Goal: Navigation & Orientation: Find specific page/section

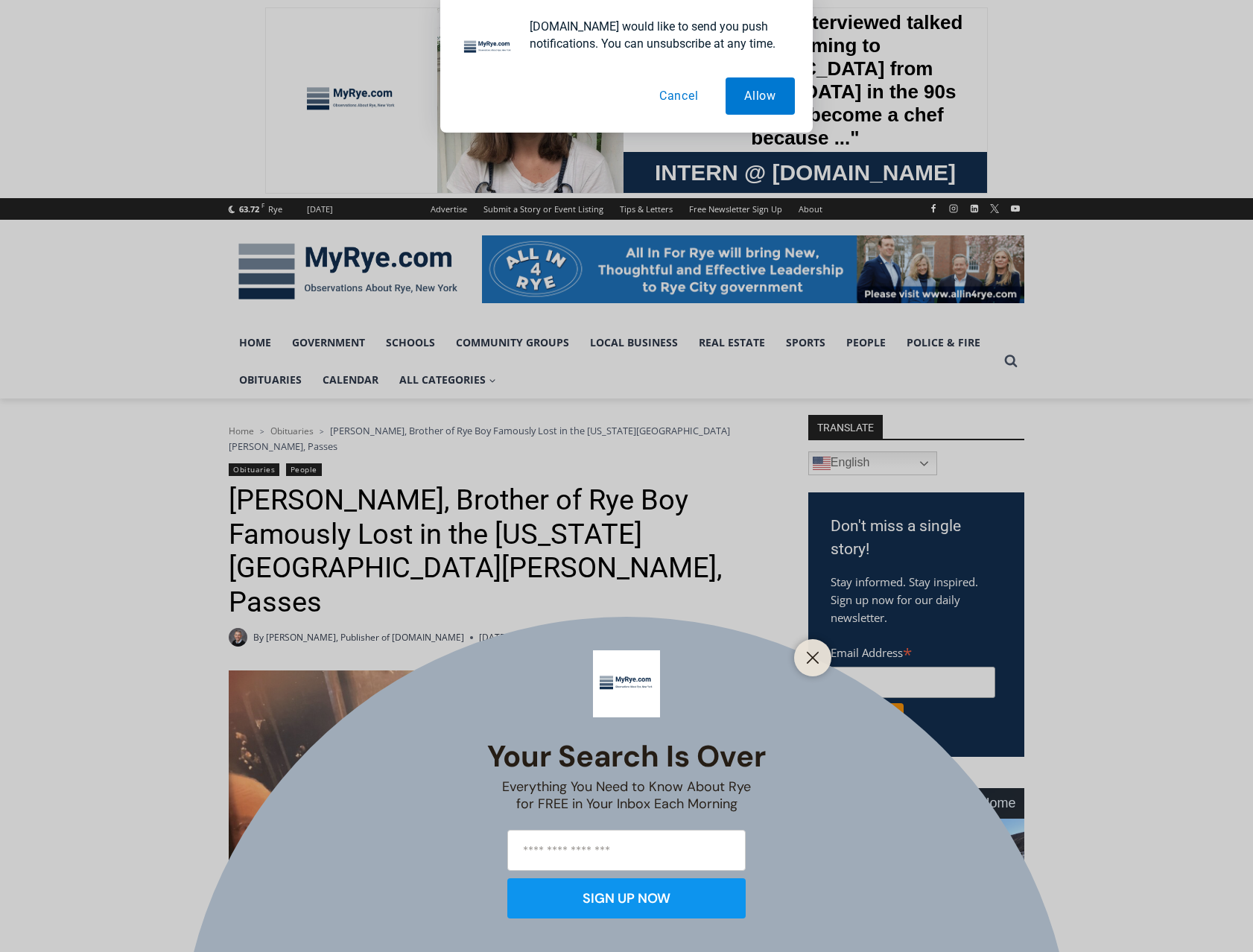
click at [686, 96] on button "Cancel" at bounding box center [679, 96] width 77 height 37
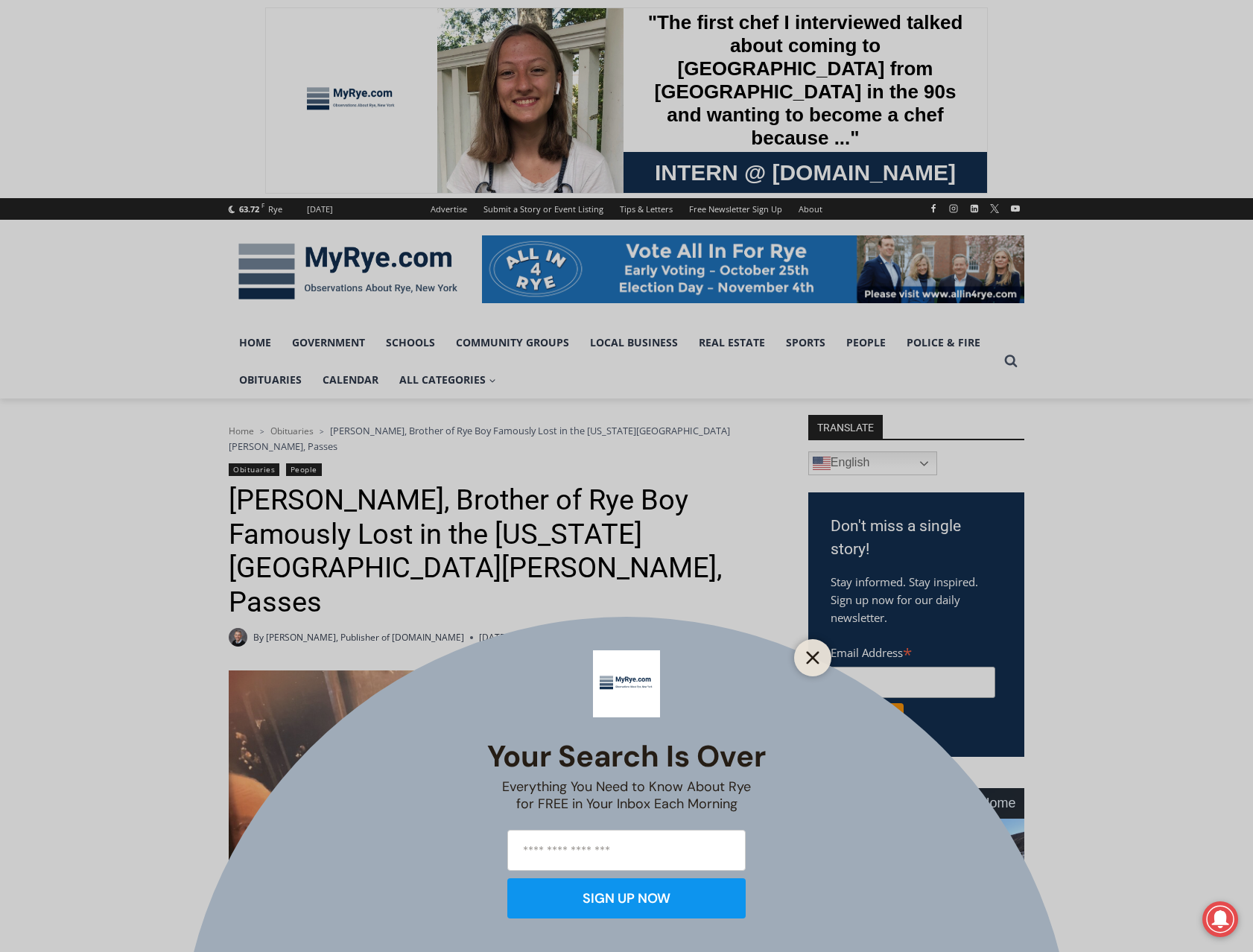
click at [818, 652] on line "Close" at bounding box center [812, 657] width 10 height 10
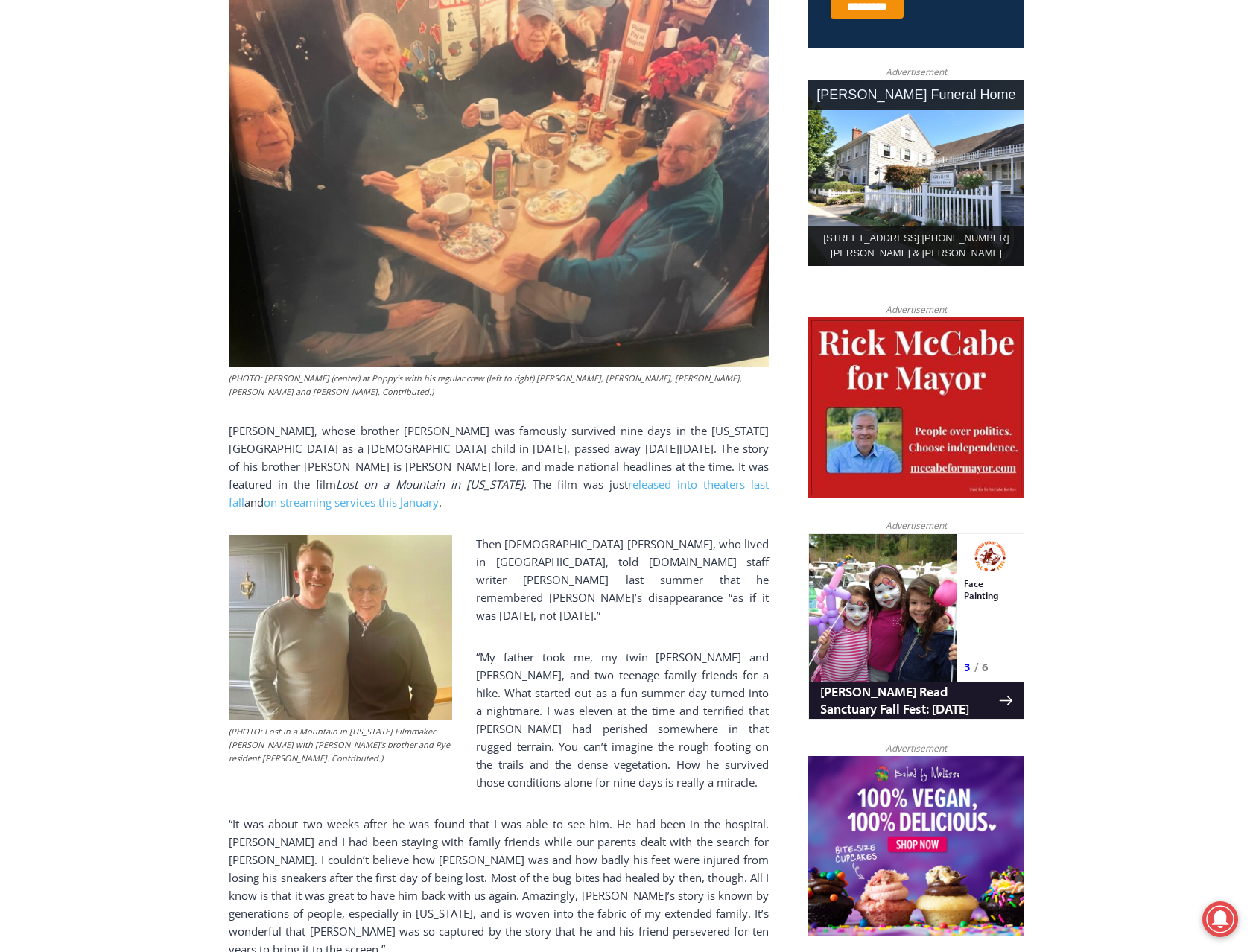
scroll to position [710, 0]
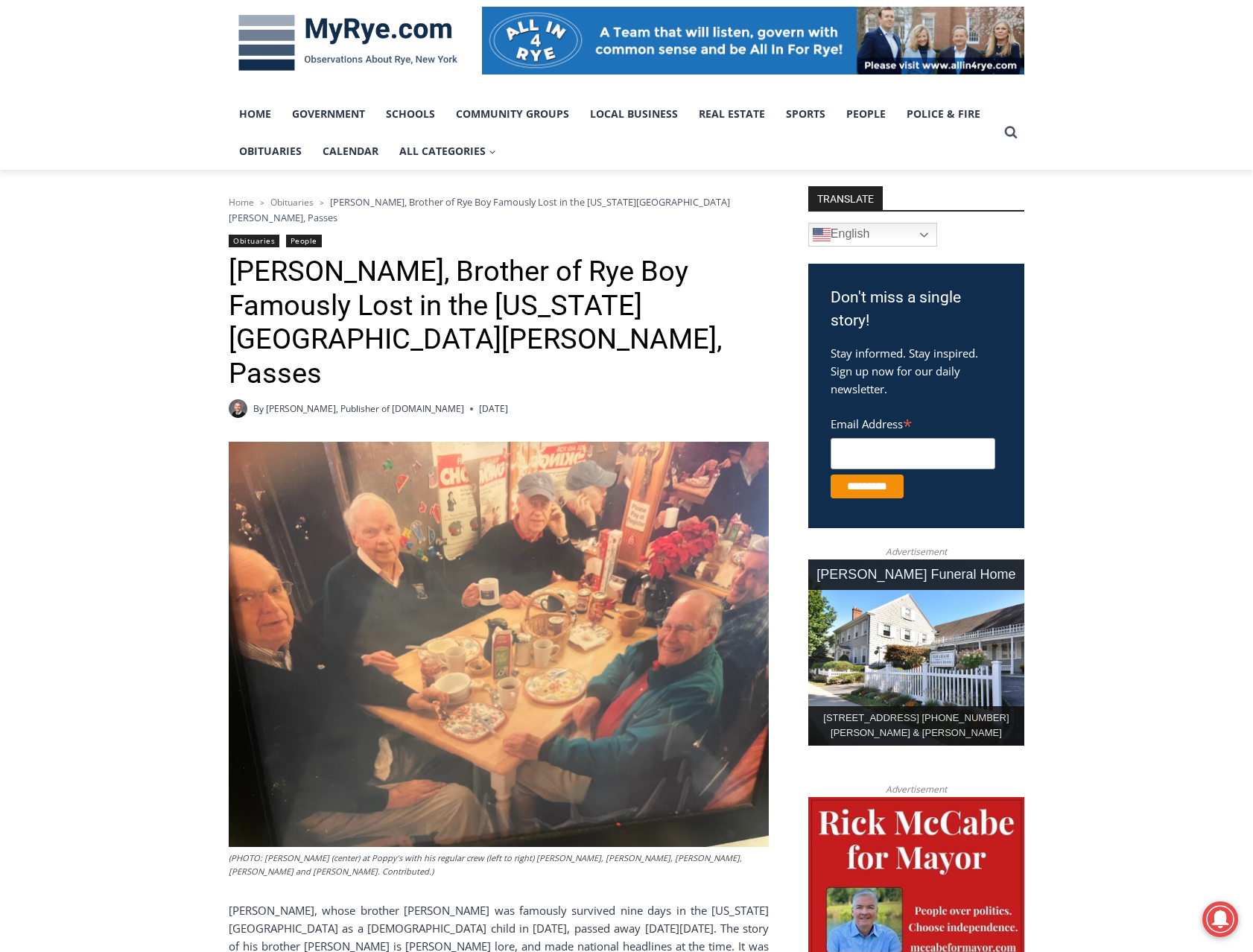
scroll to position [288, 0]
